Goal: Information Seeking & Learning: Learn about a topic

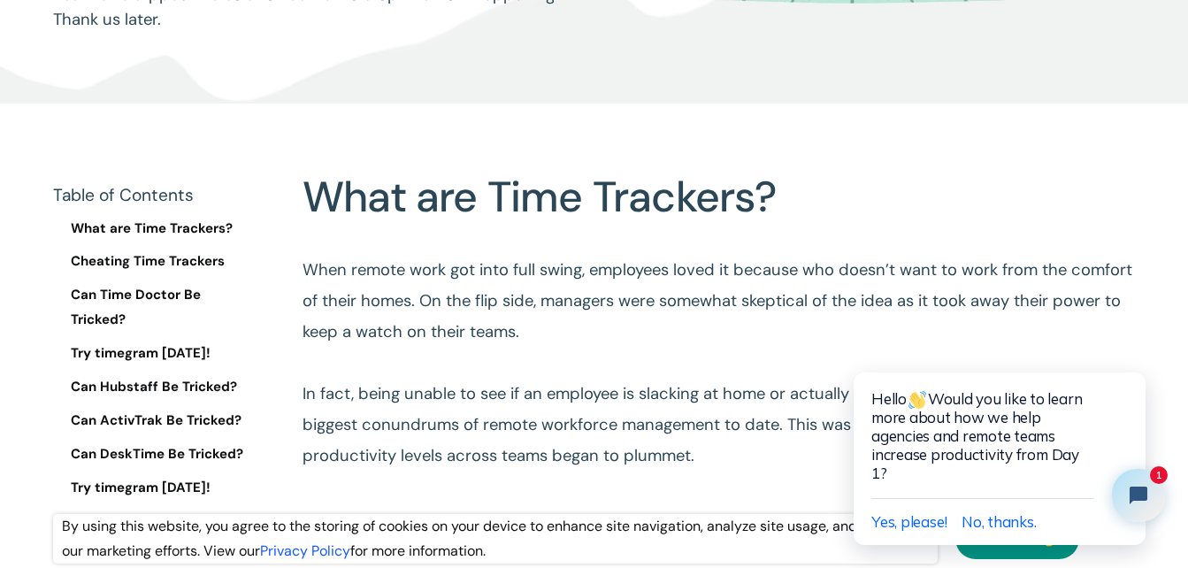
scroll to position [619, 0]
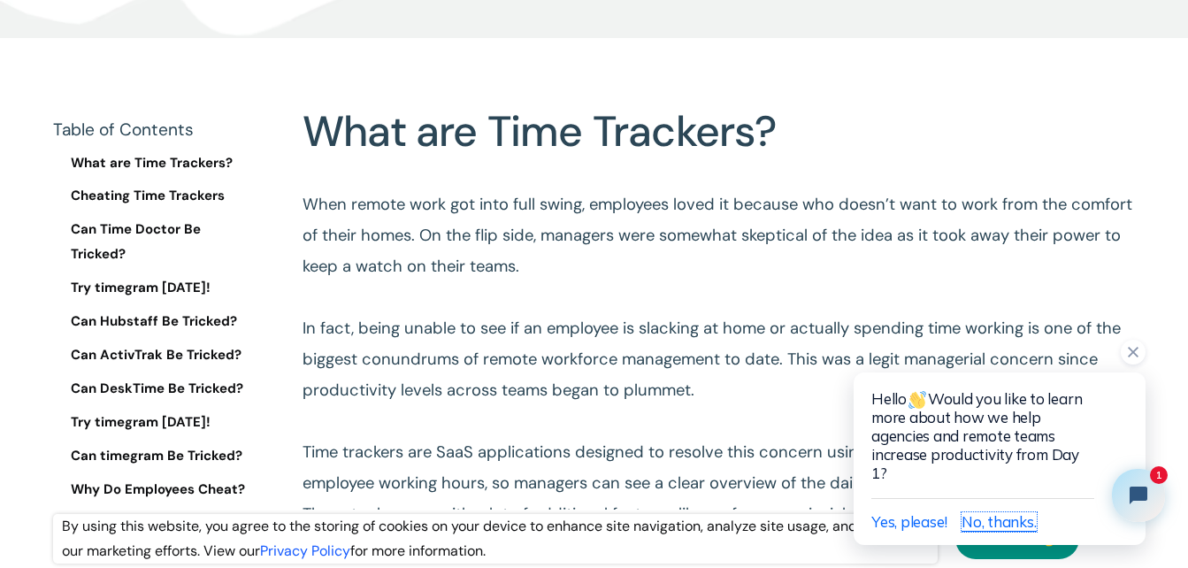
click at [1002, 522] on span "No, thanks." at bounding box center [998, 521] width 74 height 19
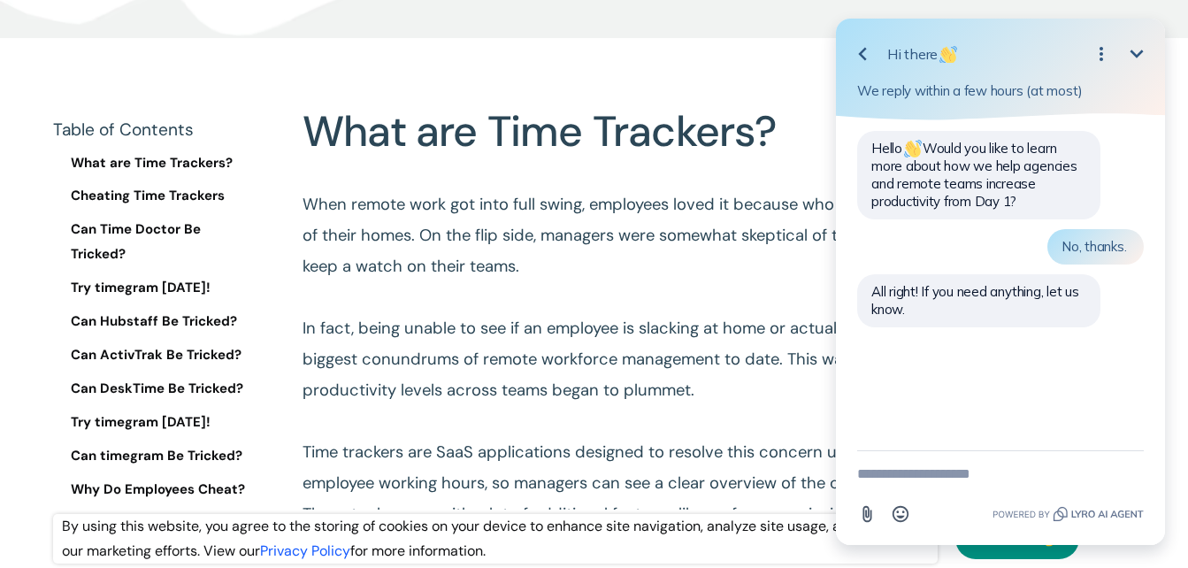
click at [1140, 51] on icon "Minimize" at bounding box center [1136, 53] width 21 height 21
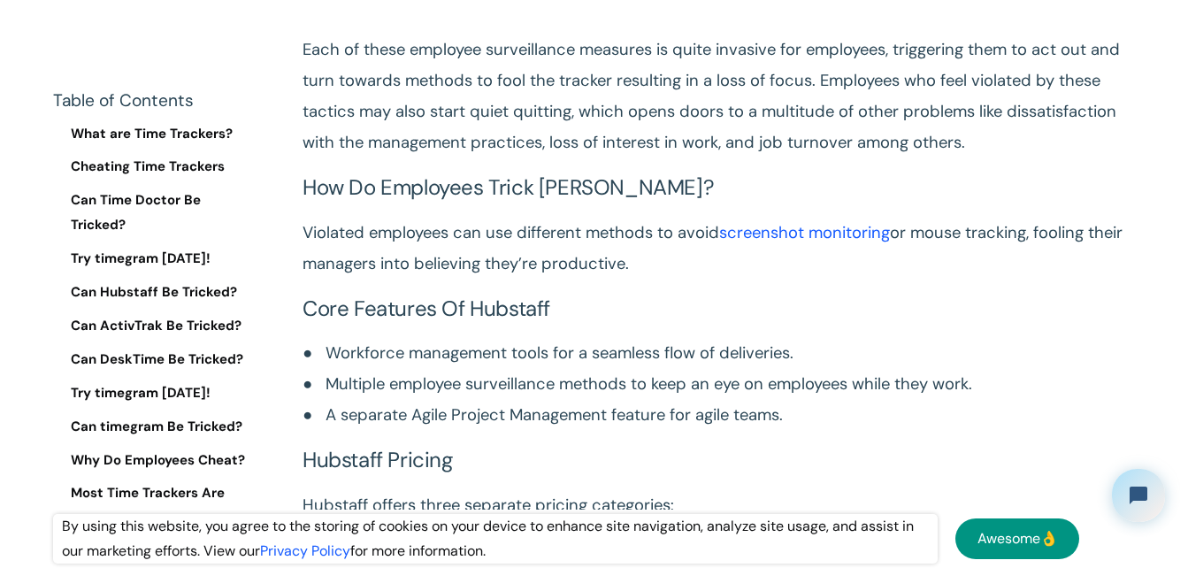
scroll to position [8755, 0]
click at [806, 223] on link "screenshot monitoring" at bounding box center [804, 233] width 171 height 21
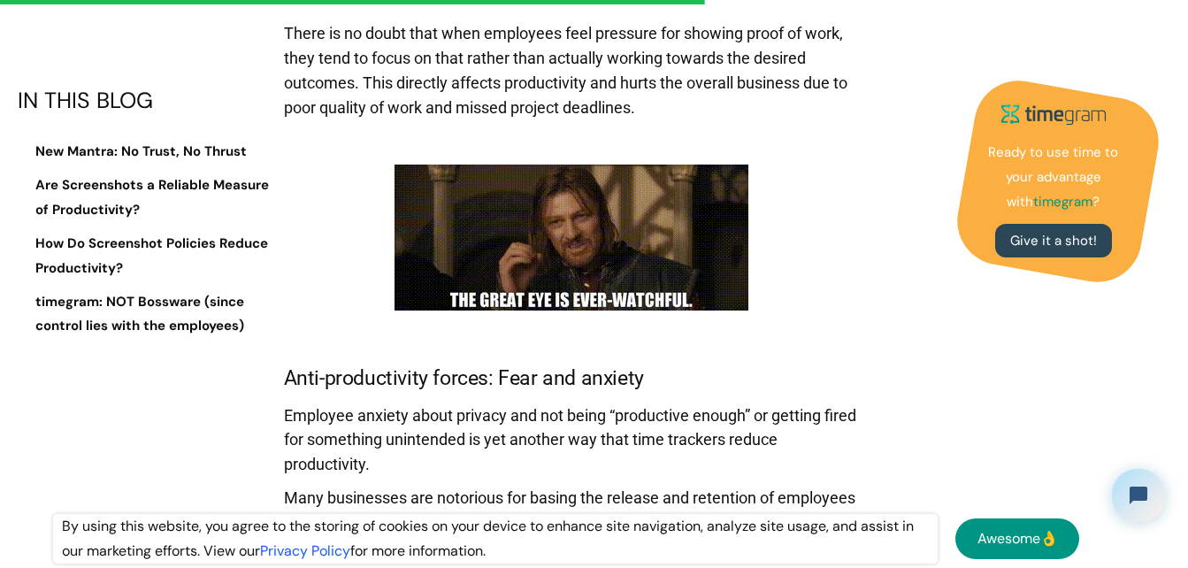
scroll to position [3537, 0]
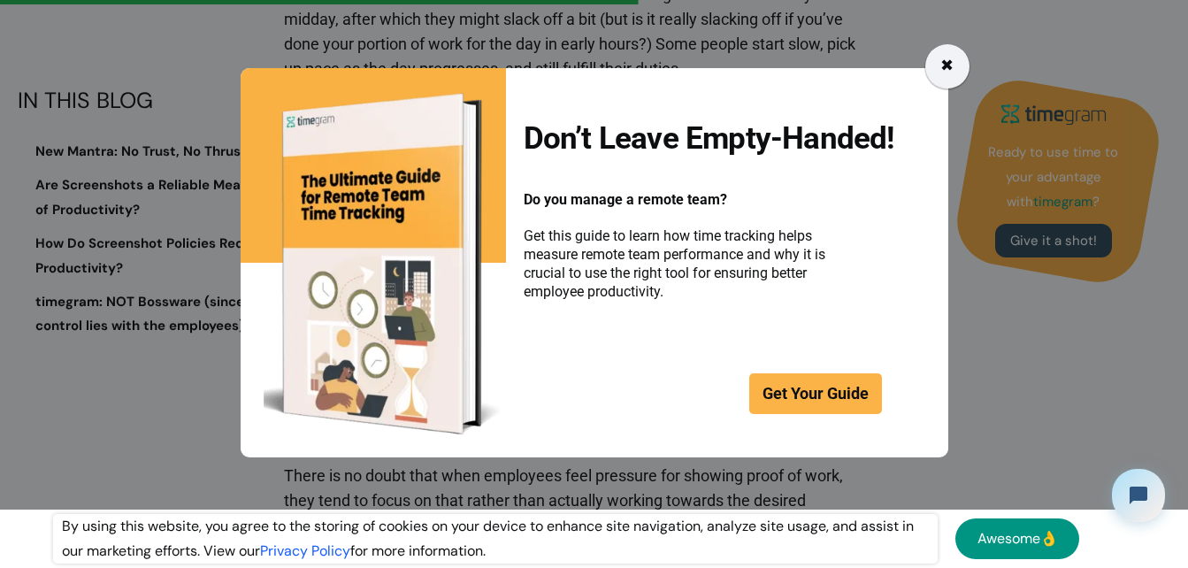
click at [949, 65] on div "✖" at bounding box center [946, 66] width 13 height 25
